Goal: Task Accomplishment & Management: Manage account settings

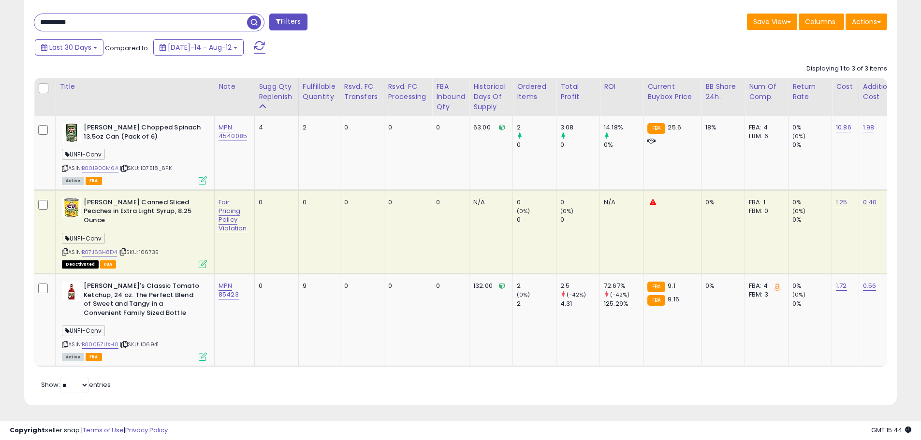
scroll to position [198, 506]
drag, startPoint x: 155, startPoint y: 244, endPoint x: 141, endPoint y: 245, distance: 14.1
click at [141, 245] on div "ASIN: B07J66H8D4 | SKU: 106735 Deactivated FBA" at bounding box center [134, 232] width 145 height 69
copy span "106735"
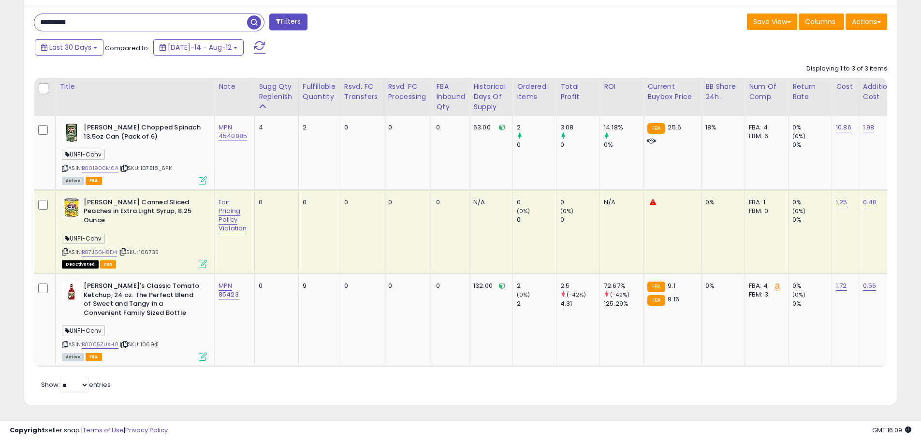
copy span "106735"
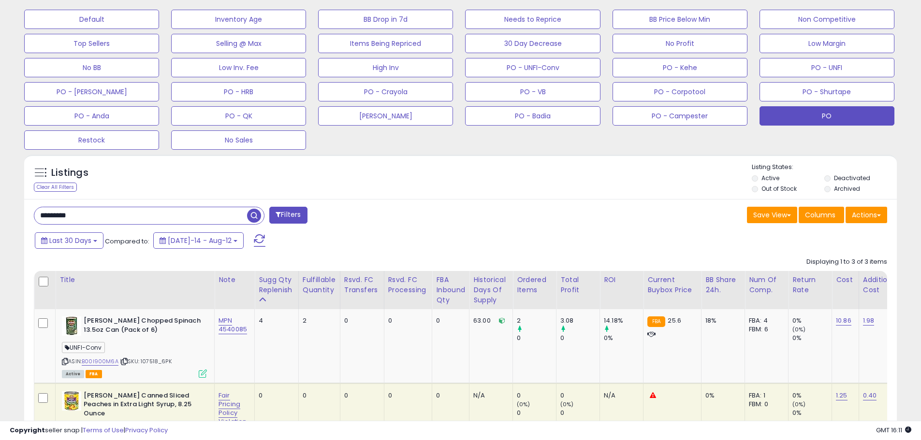
scroll to position [343, 0]
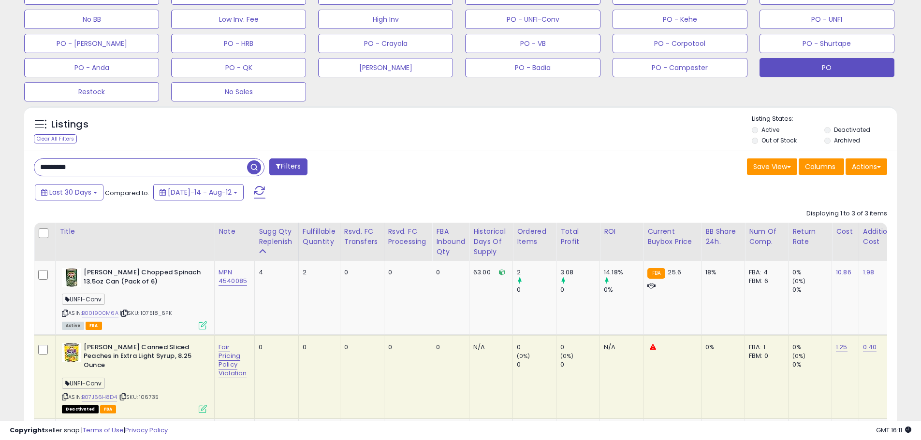
click at [102, 169] on input "*********" at bounding box center [140, 167] width 213 height 17
click at [443, 189] on div "Last 30 Days Compared to: [DATE]-14 - Aug-12" at bounding box center [352, 194] width 640 height 22
drag, startPoint x: 99, startPoint y: 168, endPoint x: 25, endPoint y: 167, distance: 74.5
click at [25, 167] on div "********* Filters Save View Save As New View Update Current View" at bounding box center [460, 351] width 873 height 400
click at [415, 192] on div "Last 30 Days Compared to: [DATE]-14 - Aug-12" at bounding box center [352, 194] width 640 height 22
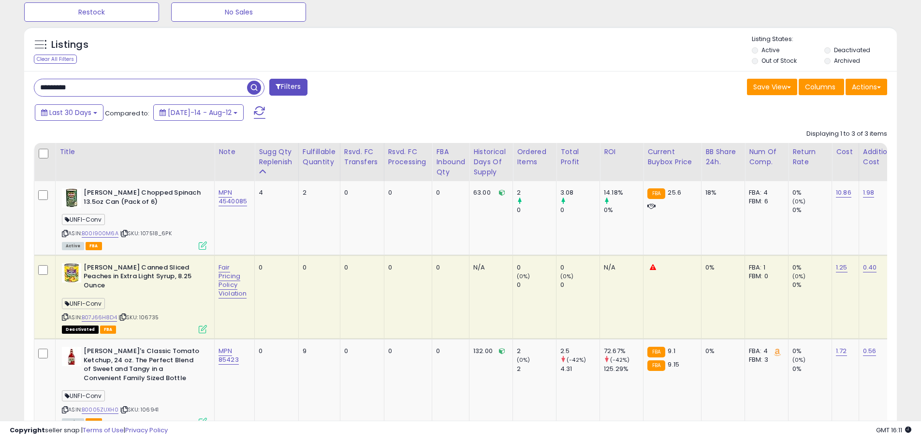
scroll to position [440, 0]
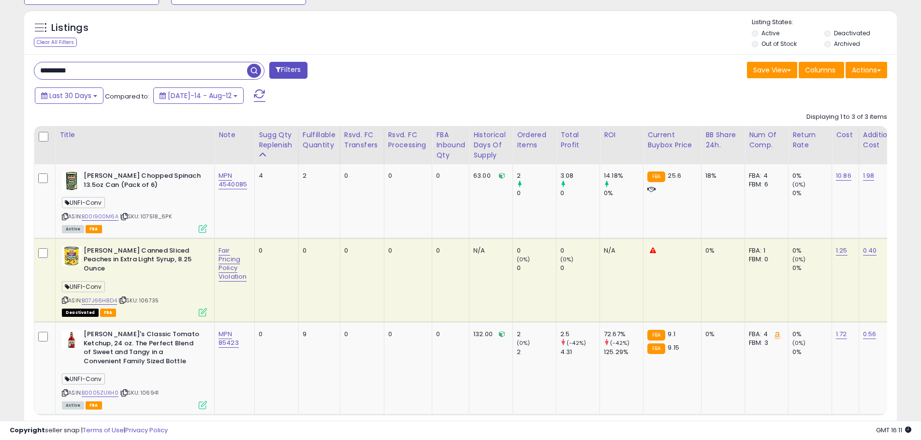
drag, startPoint x: 426, startPoint y: 79, endPoint x: 416, endPoint y: 78, distance: 10.6
click at [425, 79] on div "********* Filters" at bounding box center [244, 71] width 434 height 19
drag, startPoint x: 30, startPoint y: 74, endPoint x: -11, endPoint y: 73, distance: 41.6
type input "******"
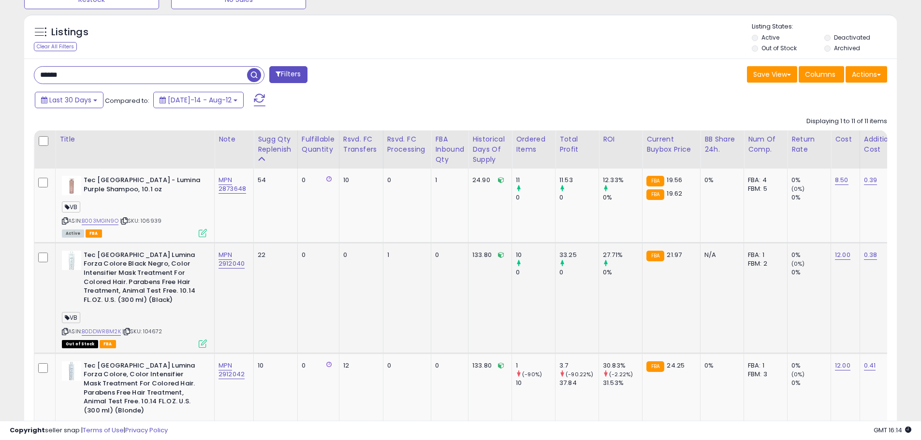
scroll to position [420, 0]
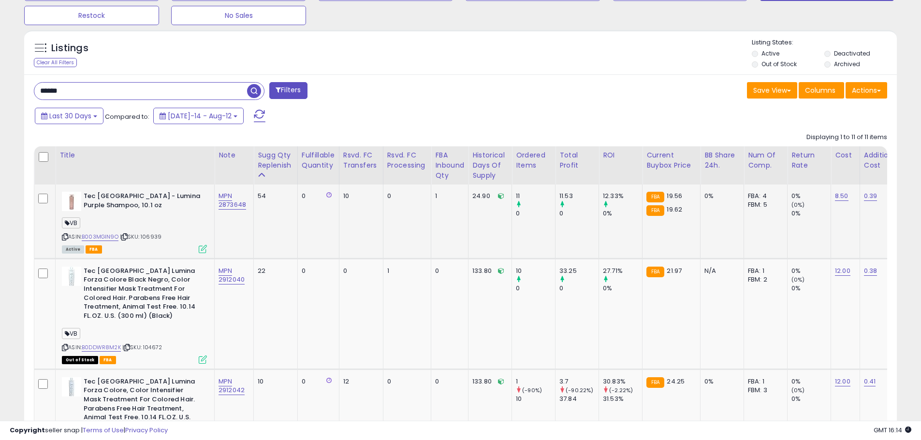
click at [154, 235] on span "| SKU: 106939" at bounding box center [141, 237] width 42 height 8
copy span "106939"
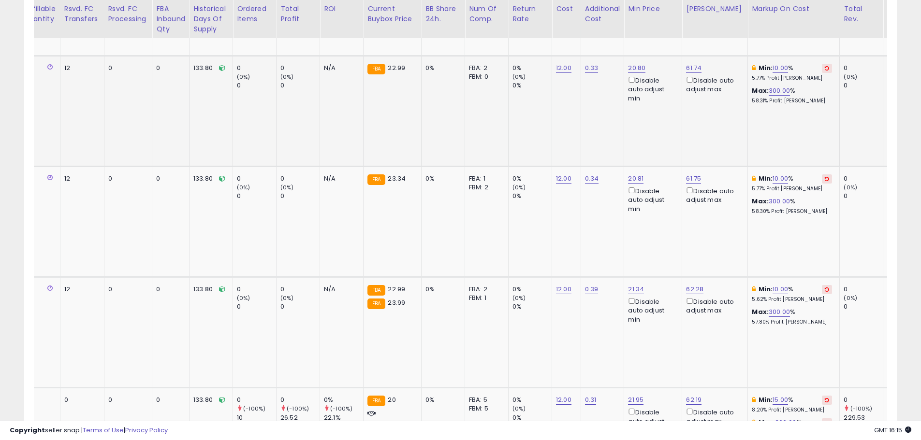
scroll to position [1048, 0]
click at [825, 176] on icon at bounding box center [827, 178] width 4 height 5
click at [824, 285] on button at bounding box center [827, 289] width 10 height 9
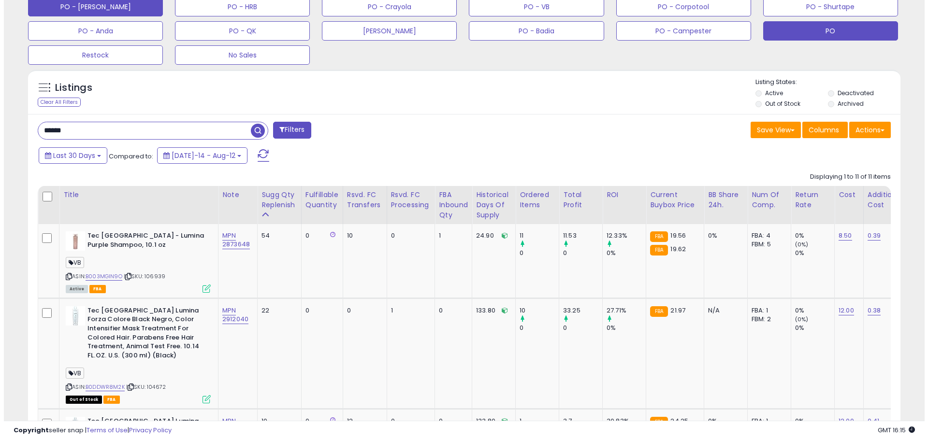
scroll to position [178, 0]
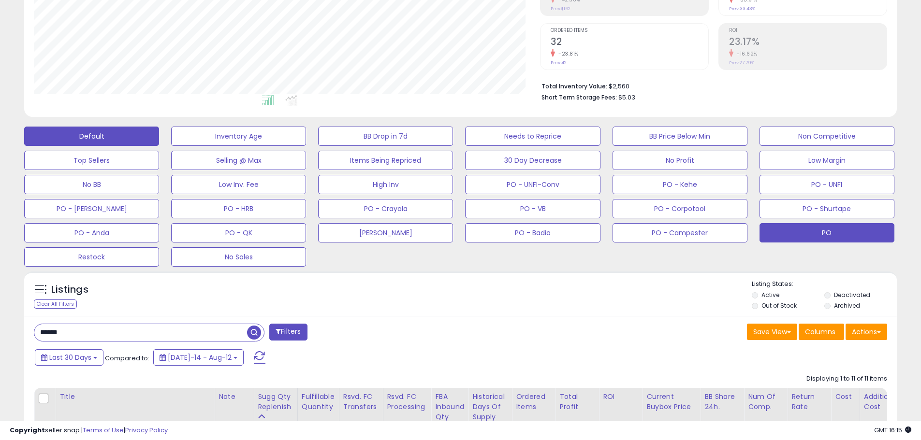
click at [80, 141] on button "Default" at bounding box center [91, 136] width 135 height 19
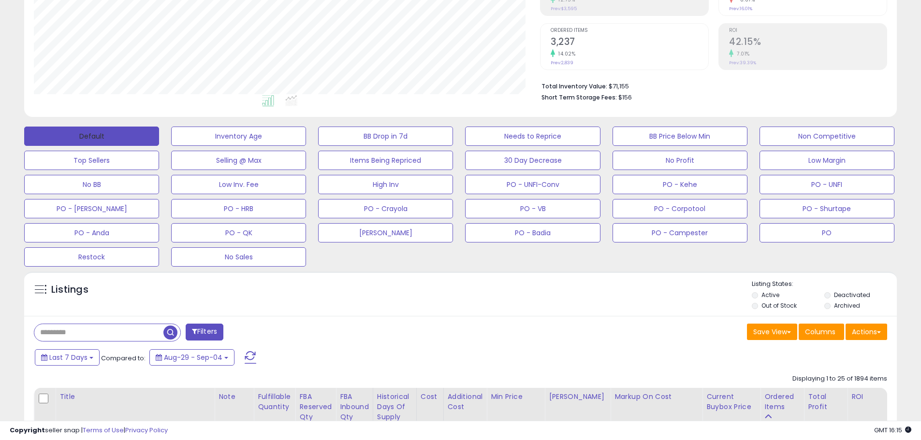
scroll to position [483210, 482902]
click at [502, 297] on div "Listings" at bounding box center [460, 296] width 873 height 33
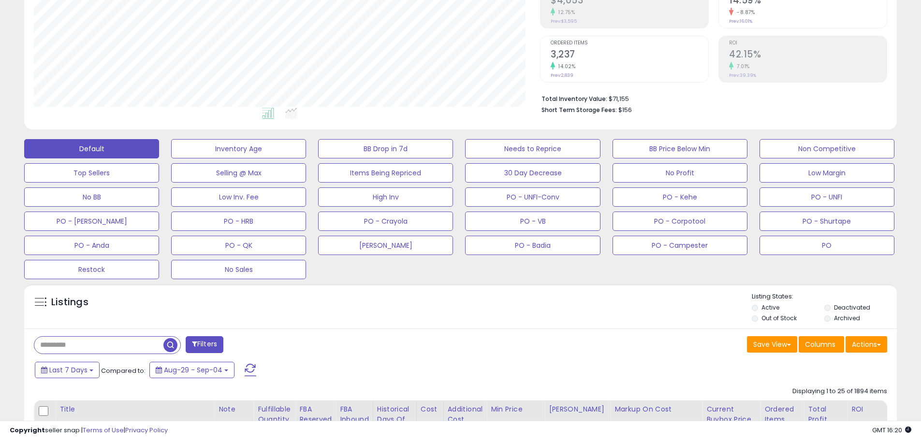
scroll to position [155, 0]
